Goal: Check status

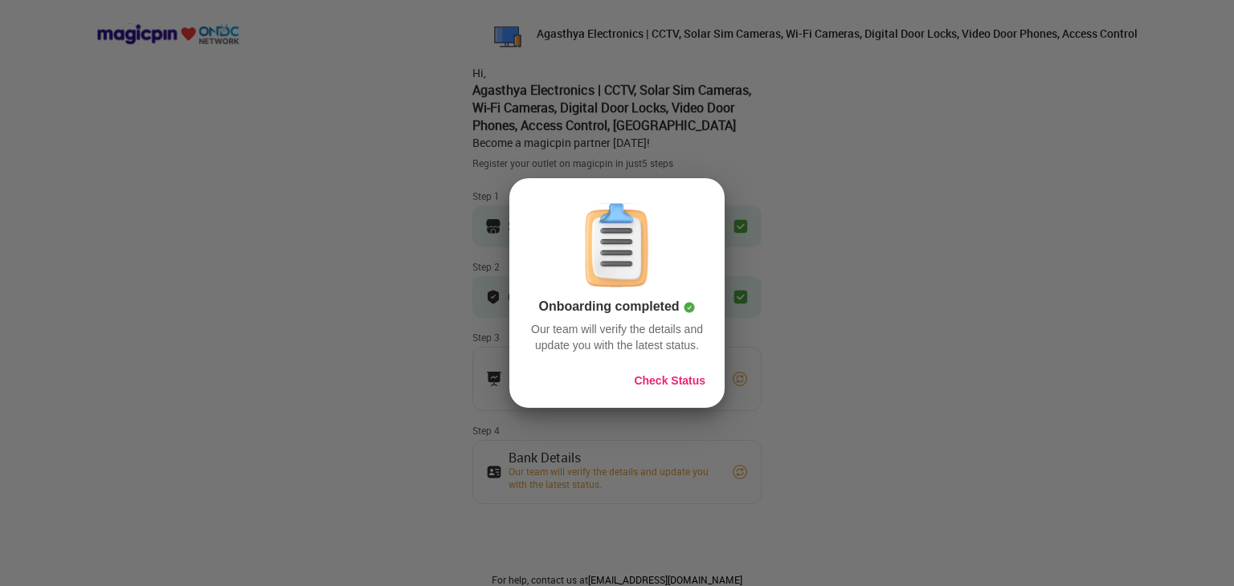
click at [665, 383] on button "Check Status" at bounding box center [669, 381] width 71 height 16
click at [678, 378] on button "Check Status" at bounding box center [669, 381] width 71 height 16
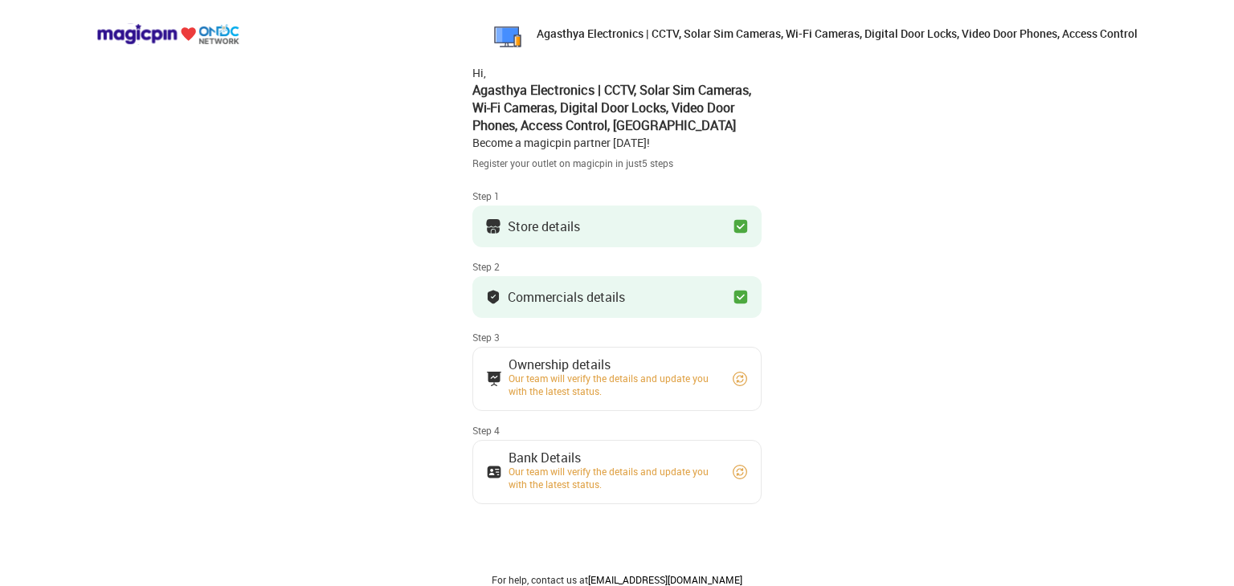
click at [659, 377] on div "Our team will verify the details and update you with the latest status." at bounding box center [612, 385] width 209 height 26
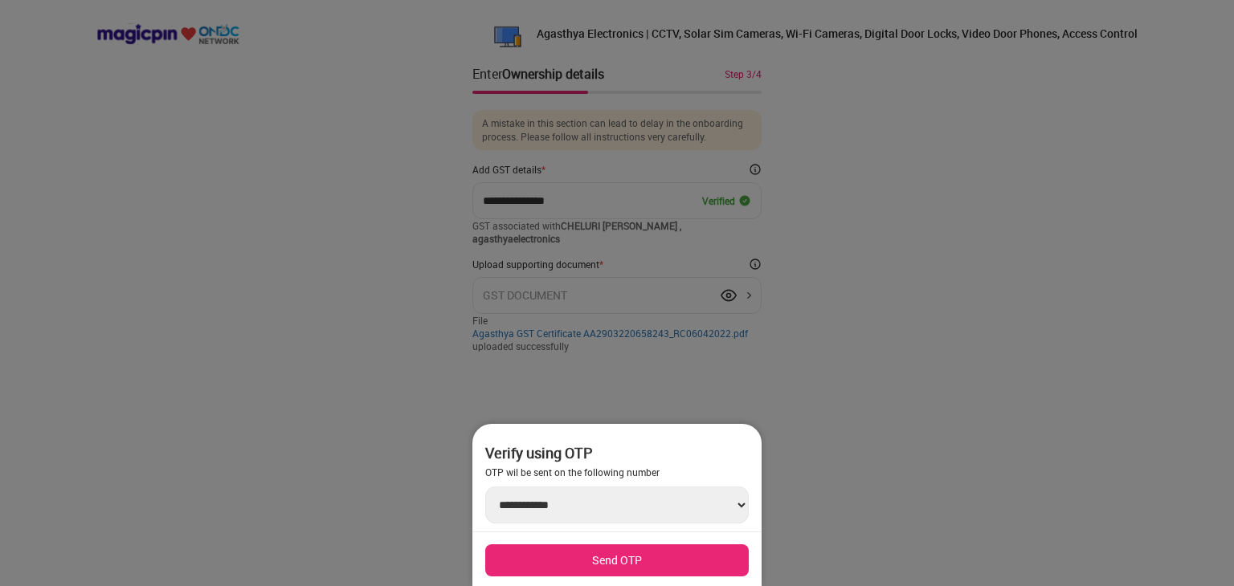
click at [621, 562] on button "Send OTP" at bounding box center [616, 561] width 263 height 32
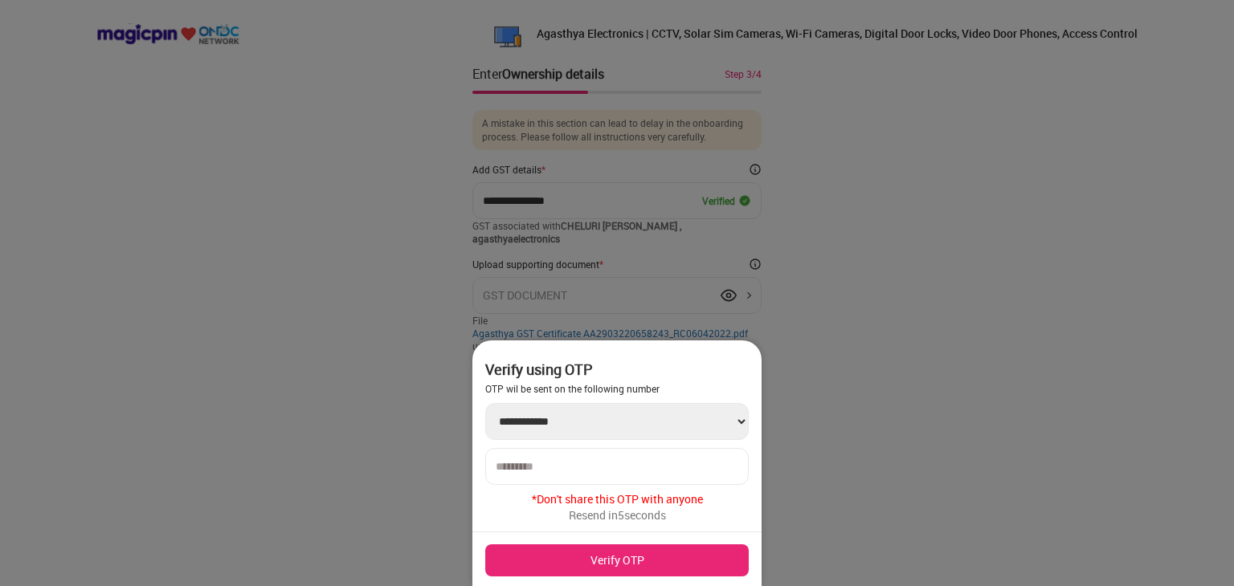
click at [536, 463] on input "number" at bounding box center [617, 466] width 243 height 13
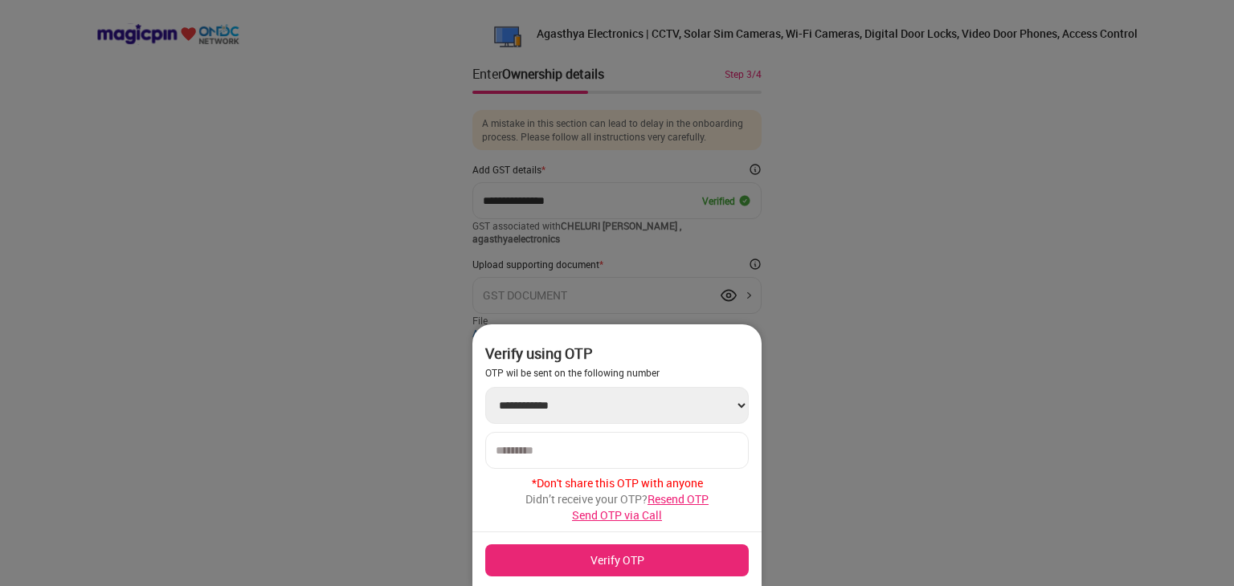
type input "******"
click at [556, 561] on button "Verify OTP" at bounding box center [616, 561] width 263 height 32
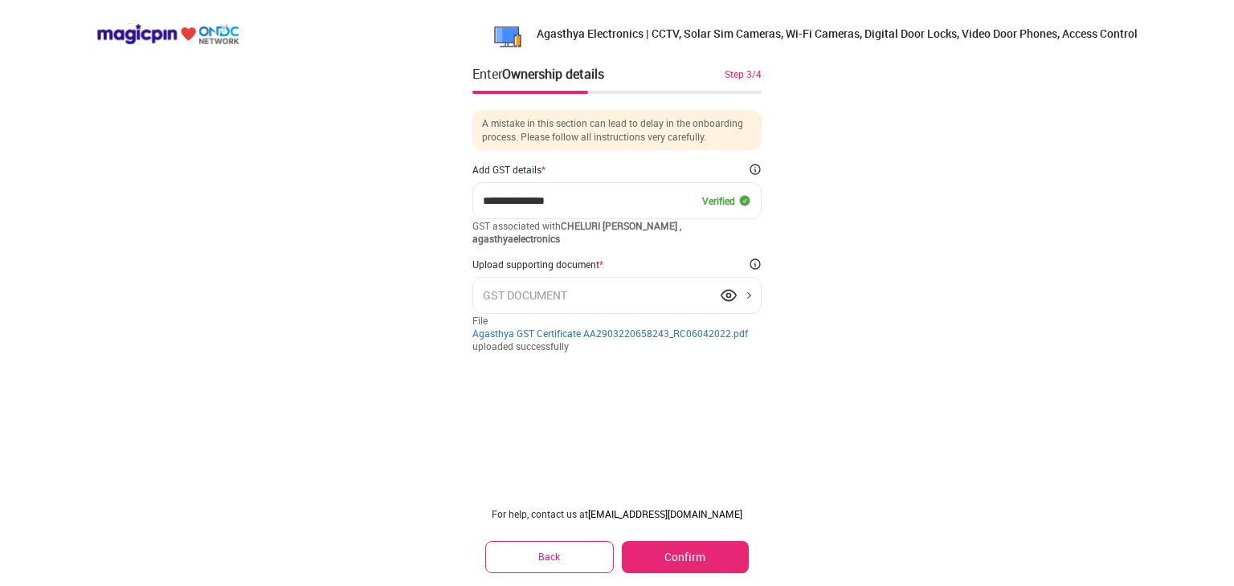
click at [727, 296] on img at bounding box center [729, 296] width 16 height 16
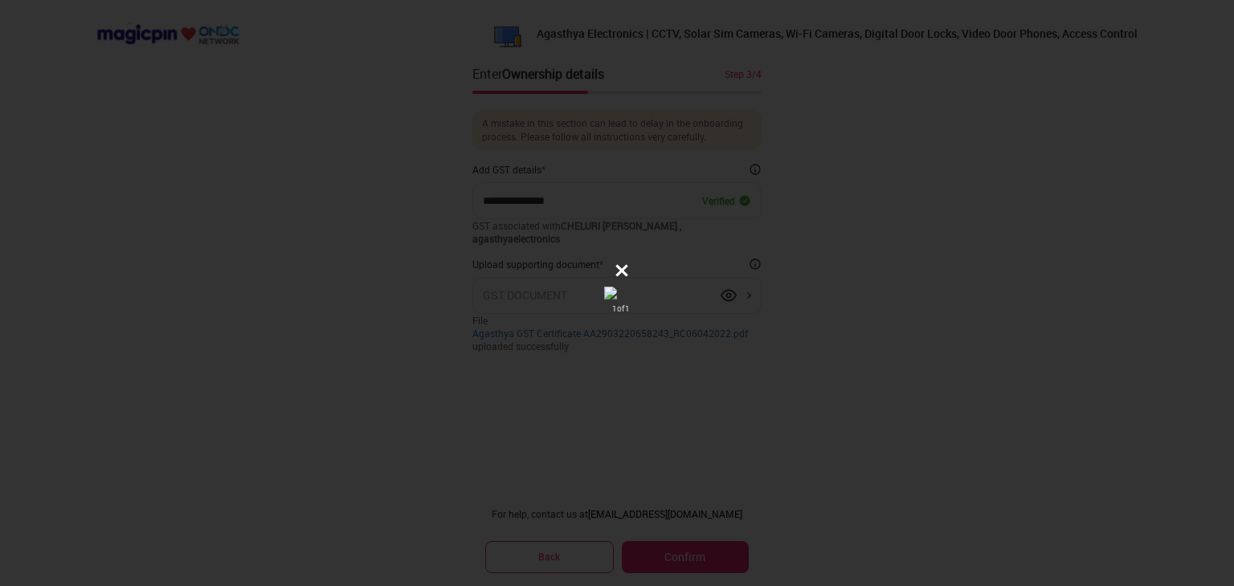
click at [619, 271] on icon at bounding box center [622, 271] width 16 height 16
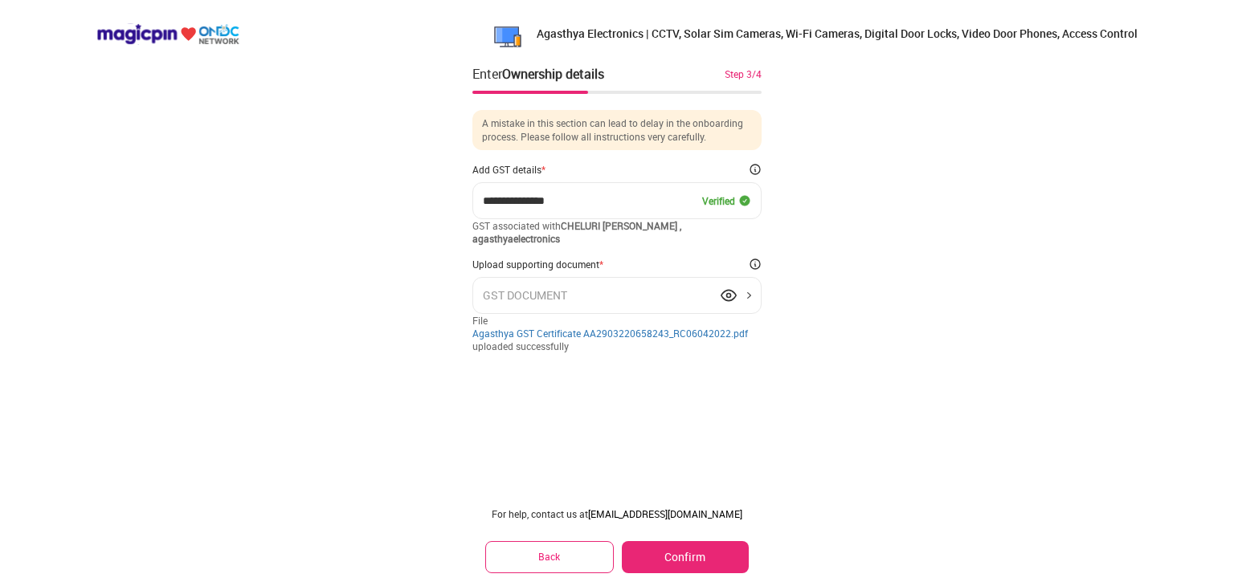
click at [678, 550] on button "Confirm" at bounding box center [685, 557] width 127 height 32
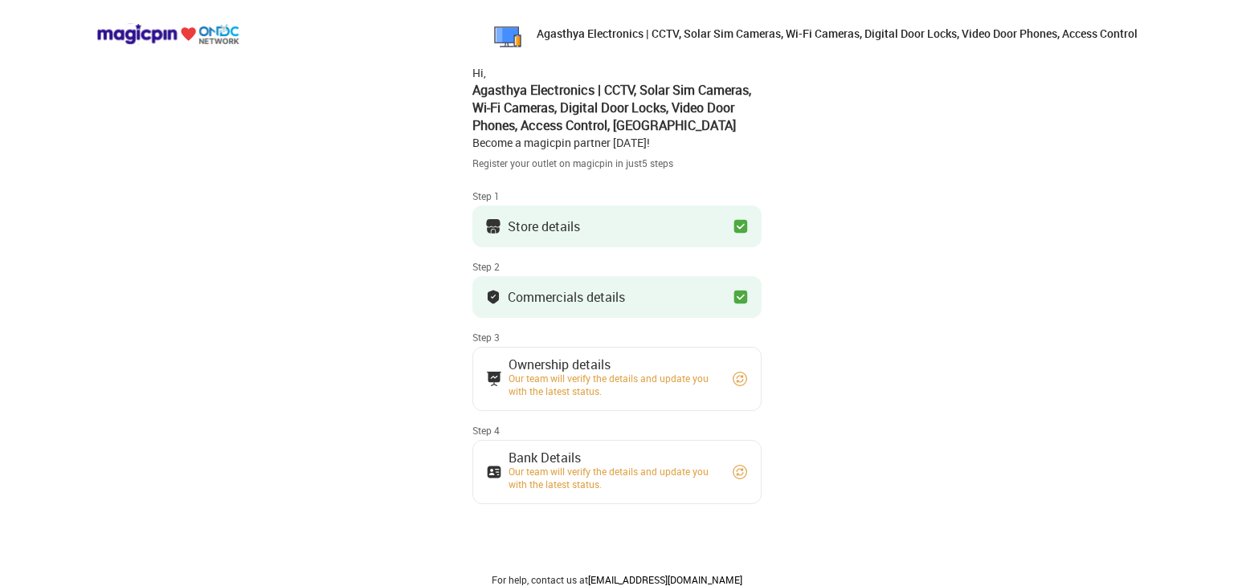
click at [740, 378] on img at bounding box center [740, 379] width 16 height 16
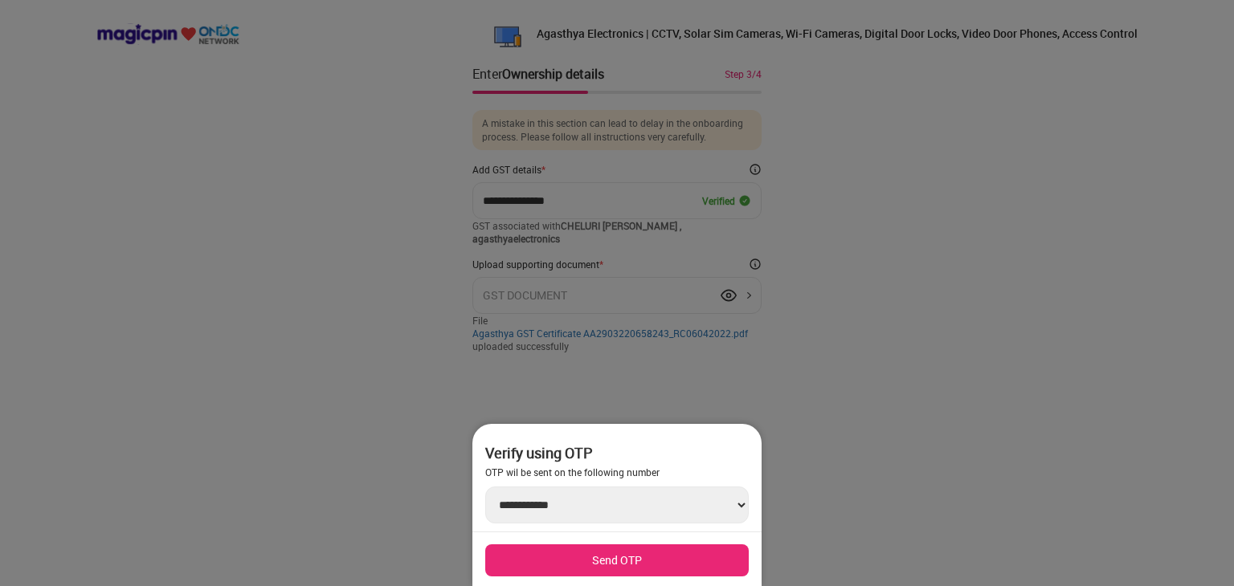
click at [228, 99] on div at bounding box center [617, 293] width 1234 height 586
